Goal: Information Seeking & Learning: Learn about a topic

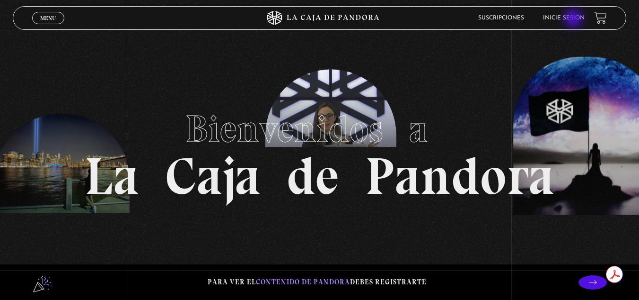
click at [574, 19] on link "Inicie sesión" at bounding box center [564, 18] width 42 height 6
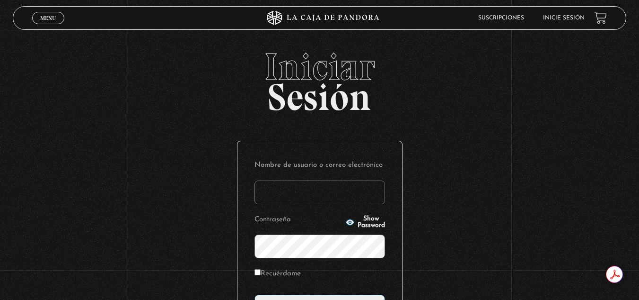
click at [574, 19] on link "Inicie sesión" at bounding box center [564, 18] width 42 height 6
type input "o"
click at [290, 198] on input "Nombre de usuario o correo electrónico" at bounding box center [320, 192] width 131 height 24
type input "olirojasu@gmail.com"
click at [255, 294] on input "Acceder" at bounding box center [320, 306] width 131 height 24
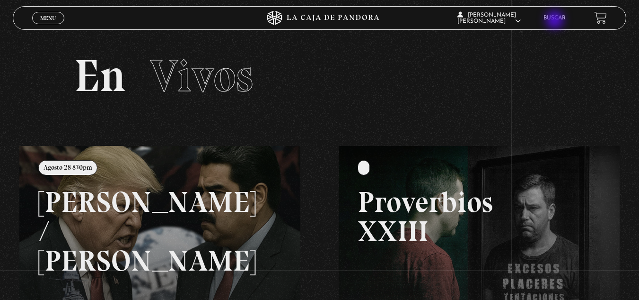
click at [556, 21] on link "Buscar" at bounding box center [555, 18] width 22 height 6
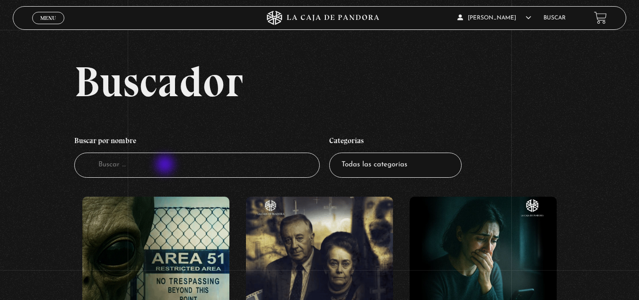
click at [166, 165] on input "Buscador" at bounding box center [197, 164] width 246 height 25
type input "mal"
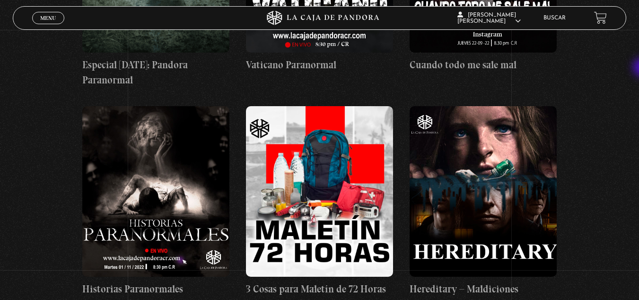
scroll to position [573, 0]
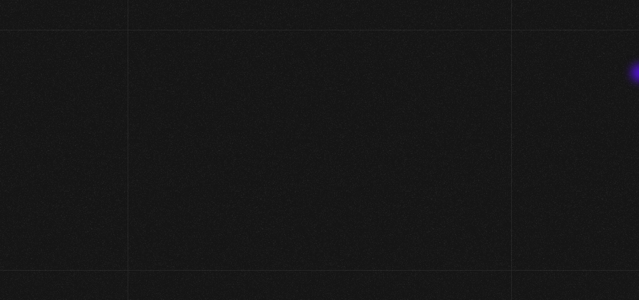
scroll to position [101, 0]
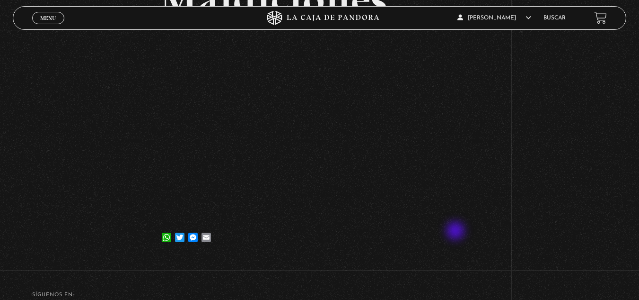
click at [457, 231] on div "WhatsApp Twitter Messenger Email" at bounding box center [319, 232] width 319 height 19
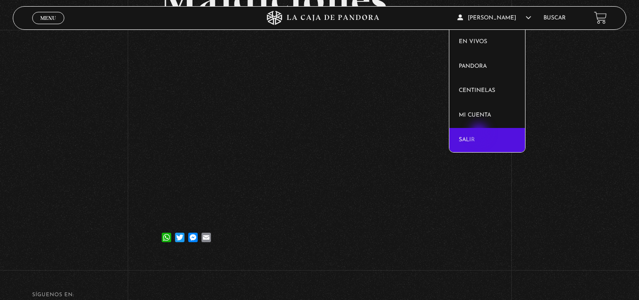
click at [480, 133] on link "Salir" at bounding box center [488, 140] width 76 height 25
